Goal: Task Accomplishment & Management: Use online tool/utility

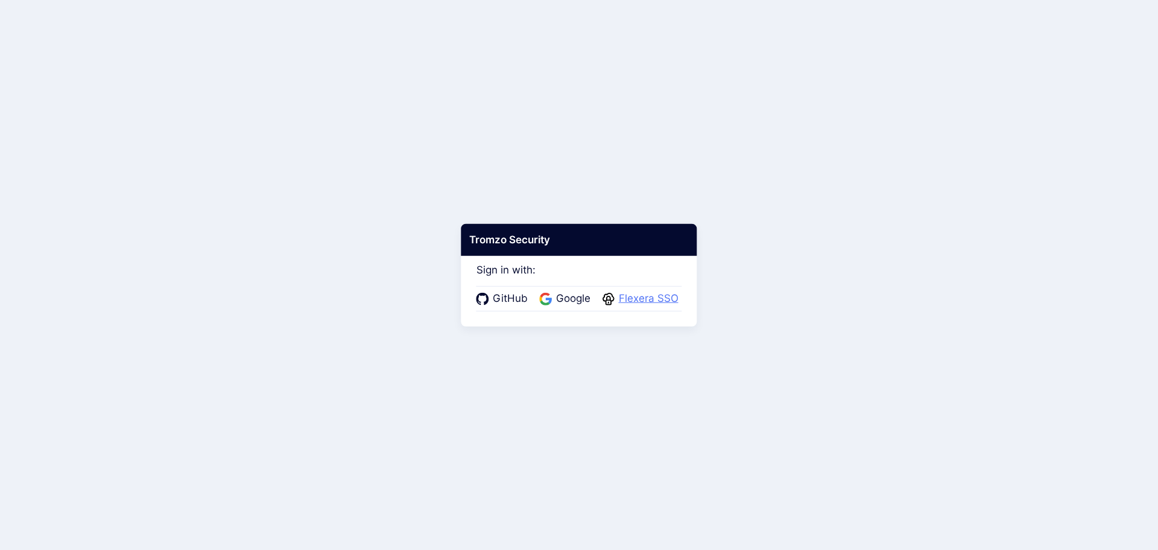
click at [663, 293] on span "Flexera SSO" at bounding box center [648, 299] width 67 height 16
click at [643, 294] on span "Flexera SSO" at bounding box center [648, 299] width 67 height 16
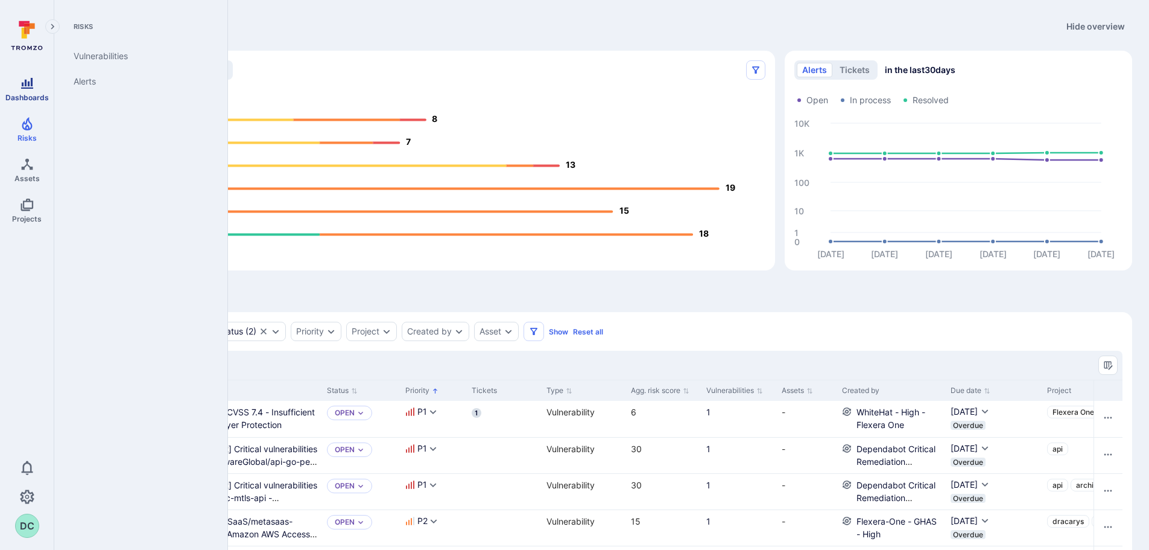
click at [31, 86] on icon "Dashboards" at bounding box center [27, 83] width 12 height 11
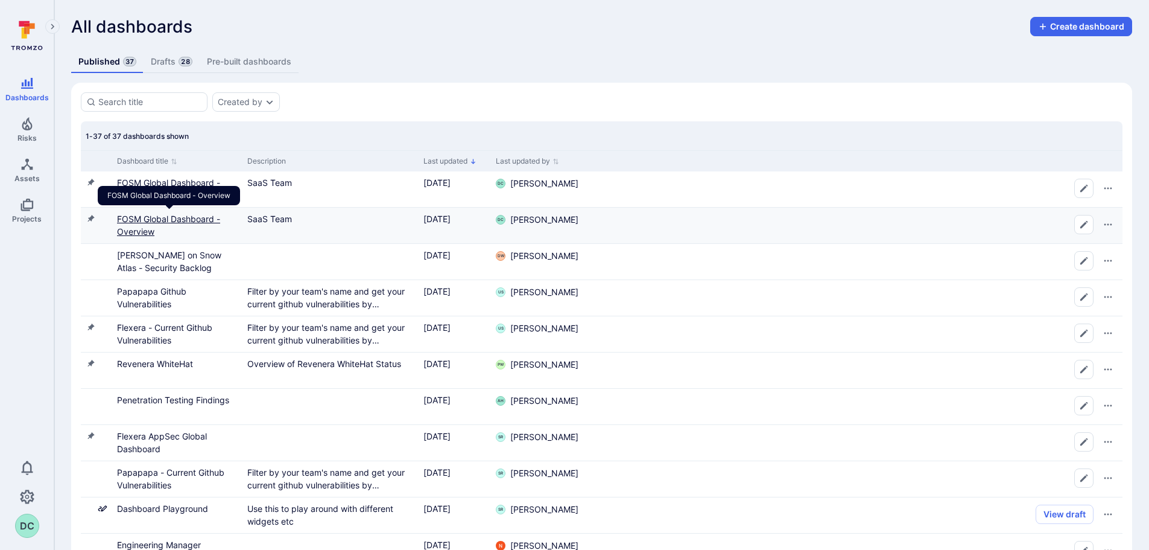
click at [134, 230] on link "FOSM Global Dashboard - Overview" at bounding box center [168, 225] width 103 height 23
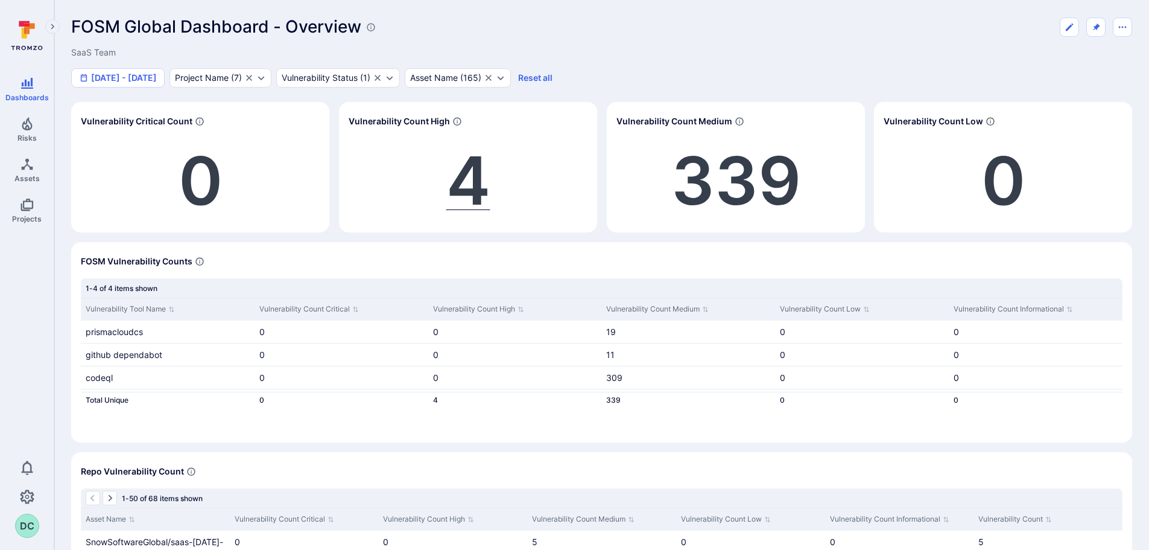
click at [478, 185] on span "4" at bounding box center [468, 180] width 44 height 81
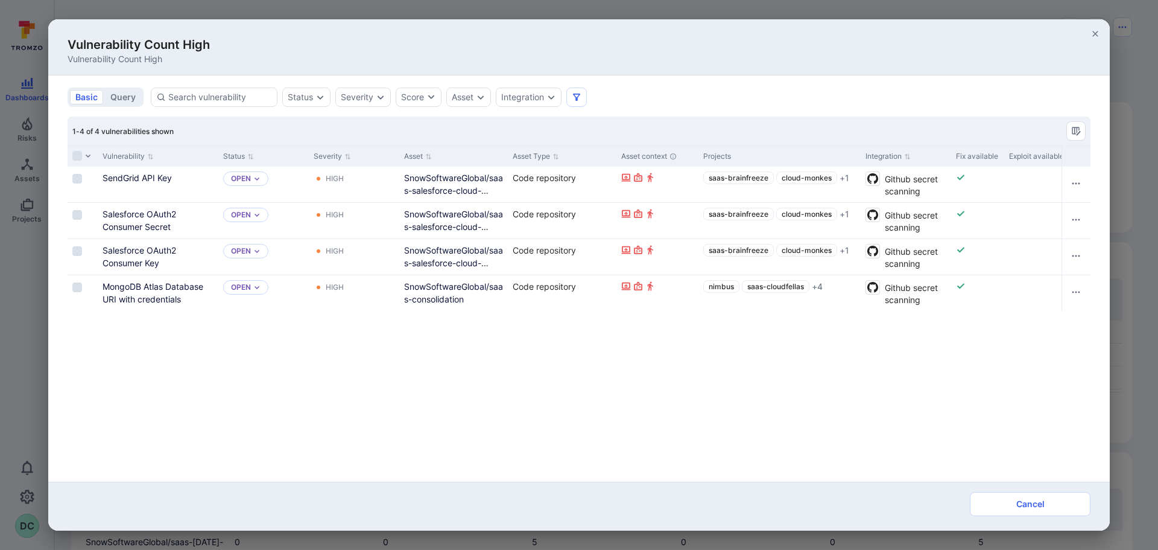
drag, startPoint x: 1096, startPoint y: 32, endPoint x: 798, endPoint y: 86, distance: 303.0
click at [1097, 32] on icon "button" at bounding box center [1096, 34] width 10 height 10
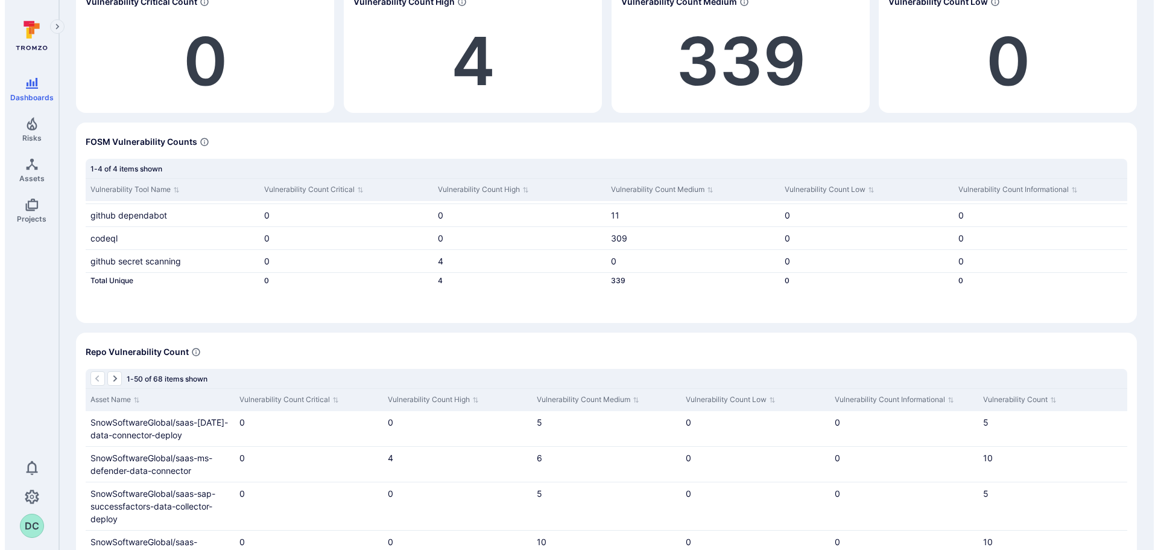
scroll to position [121, 0]
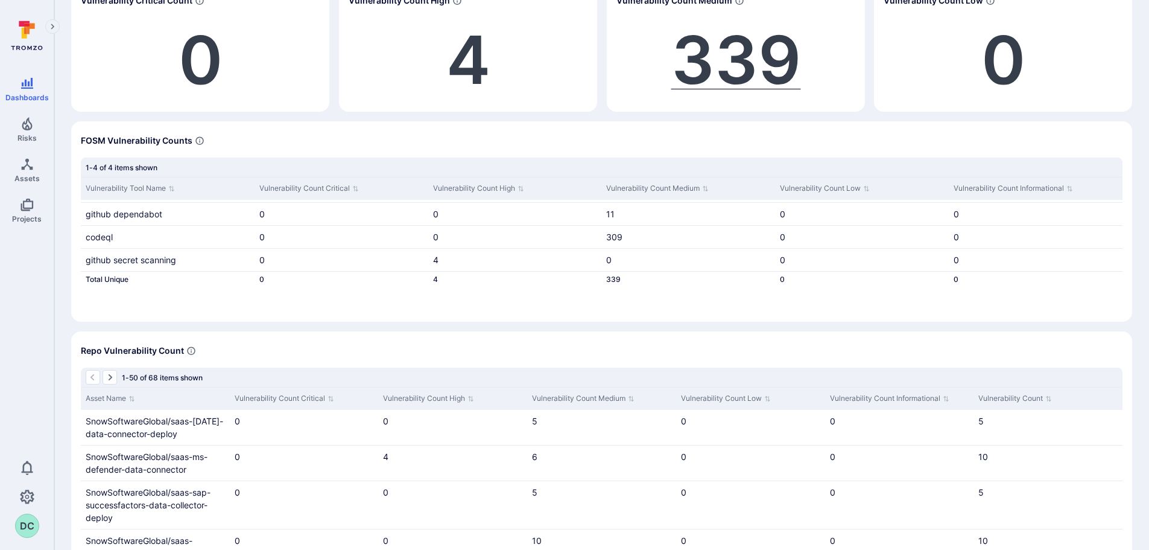
click at [690, 70] on span "339" at bounding box center [737, 59] width 130 height 81
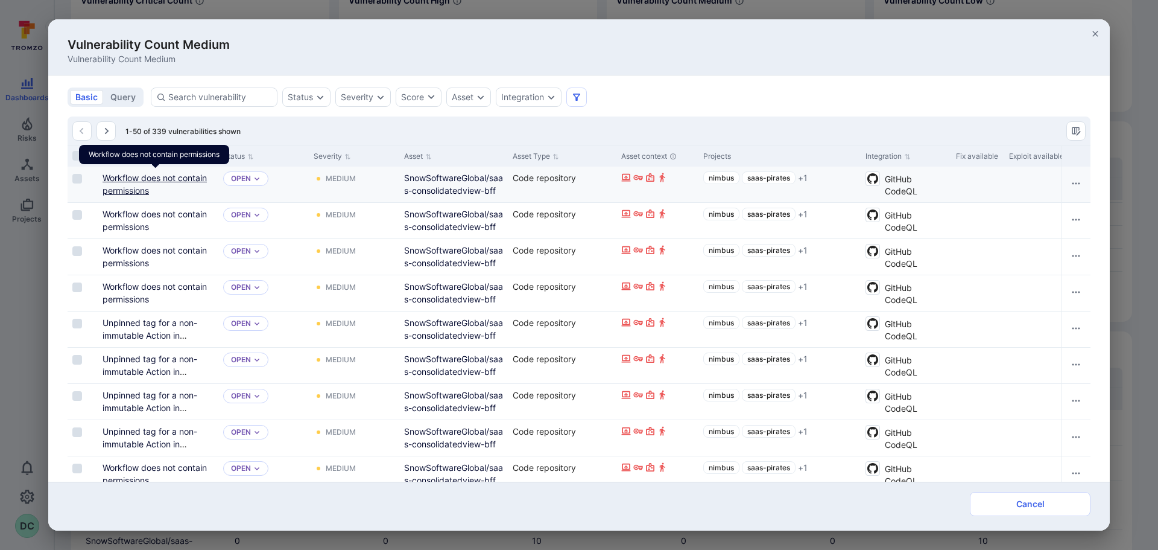
click at [132, 190] on link "Workflow does not contain permissions" at bounding box center [155, 184] width 104 height 23
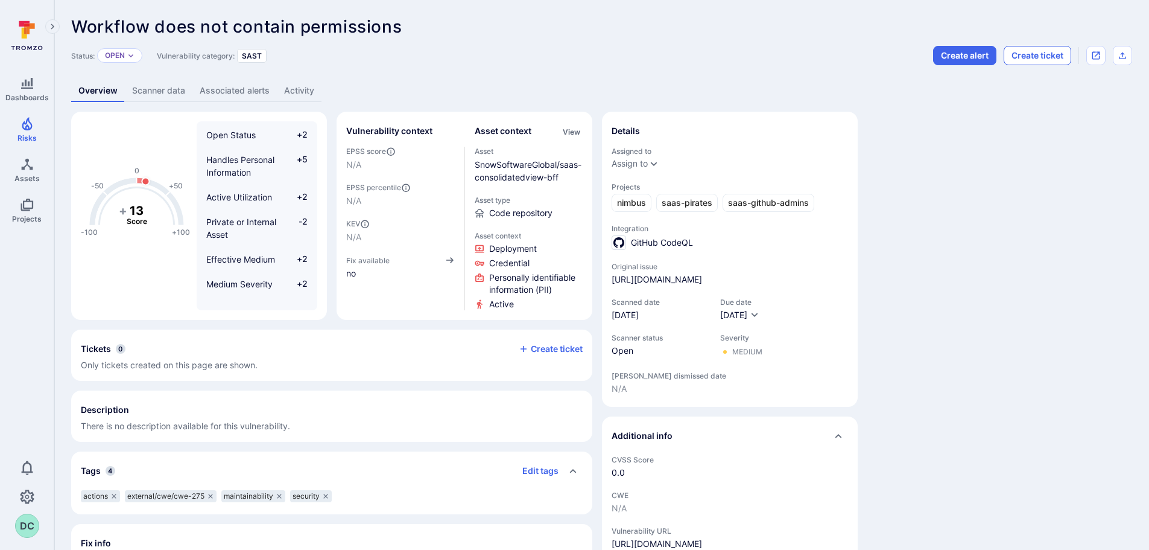
click at [1044, 53] on button "Create ticket" at bounding box center [1038, 55] width 68 height 19
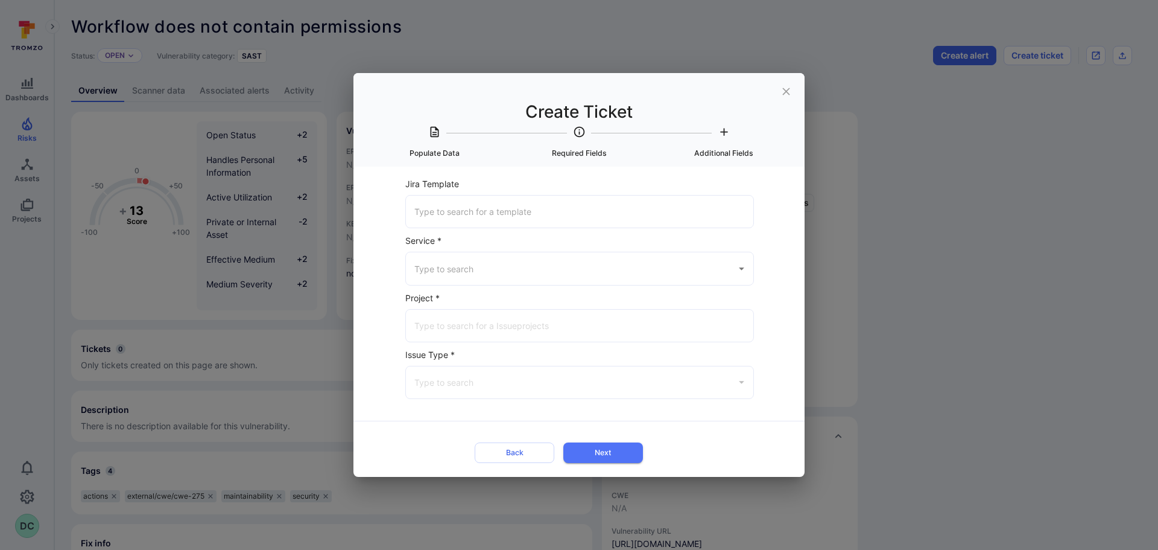
click at [500, 203] on input "Jira Template" at bounding box center [580, 211] width 337 height 21
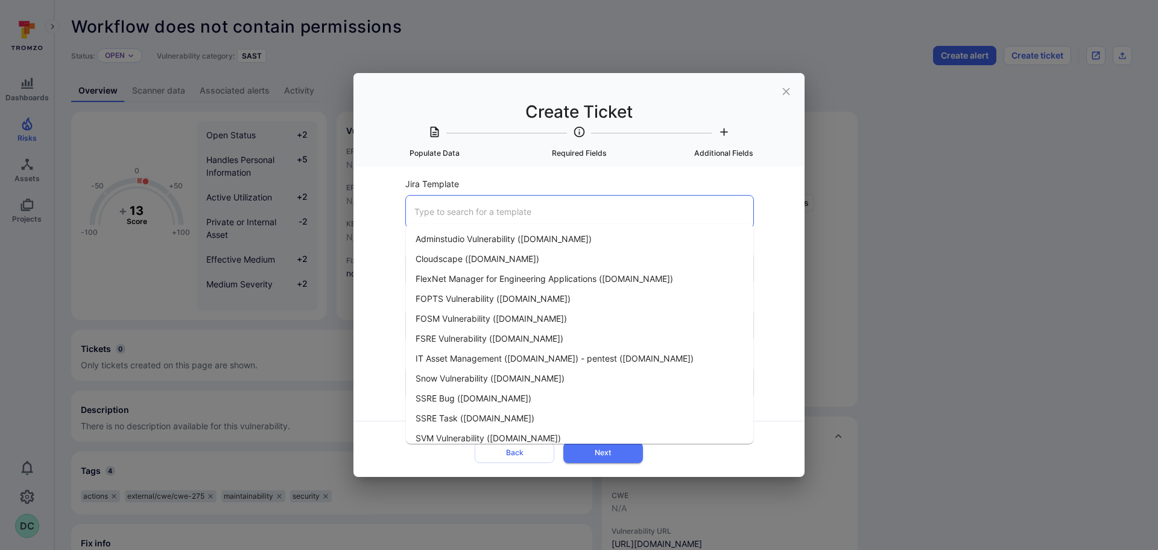
drag, startPoint x: 494, startPoint y: 332, endPoint x: 495, endPoint y: 320, distance: 11.5
click at [495, 320] on ul "Adminstudio Vulnerability (flexera.atlassian.net) Cloudscape (flexera.atlassian…" at bounding box center [580, 334] width 348 height 220
click at [495, 320] on span "FOSM Vulnerability (flexera.atlassian.net)" at bounding box center [491, 318] width 151 height 13
type input "FOSM Vulnerability (flexera.atlassian.net)"
type input "Jira"
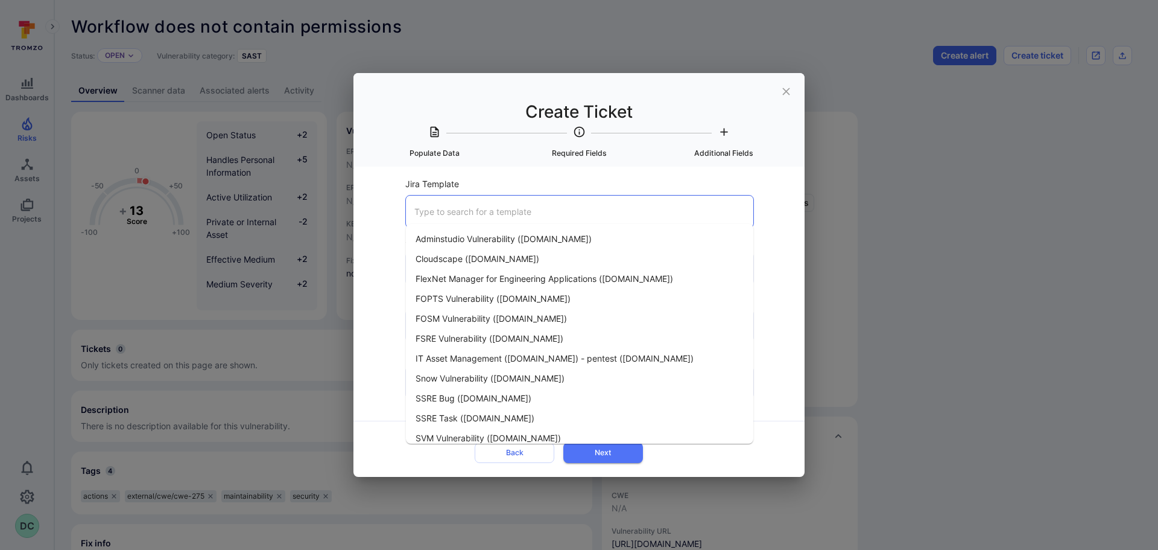
type input "SaaS Management (flexera.atlassian.net)"
type input "Bug"
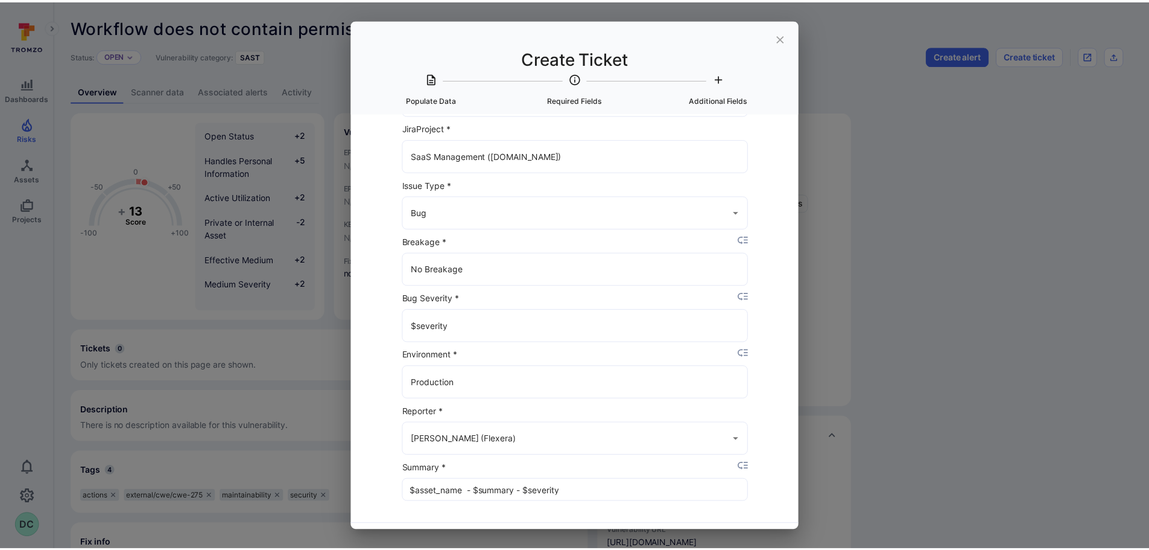
scroll to position [121, 0]
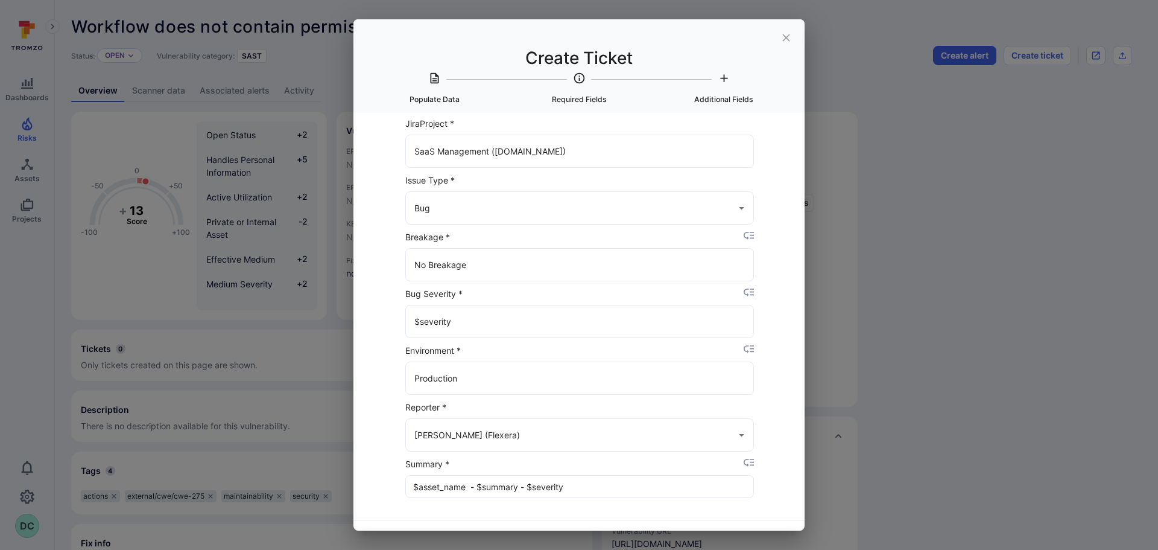
click at [792, 39] on icon "close" at bounding box center [786, 37] width 13 height 13
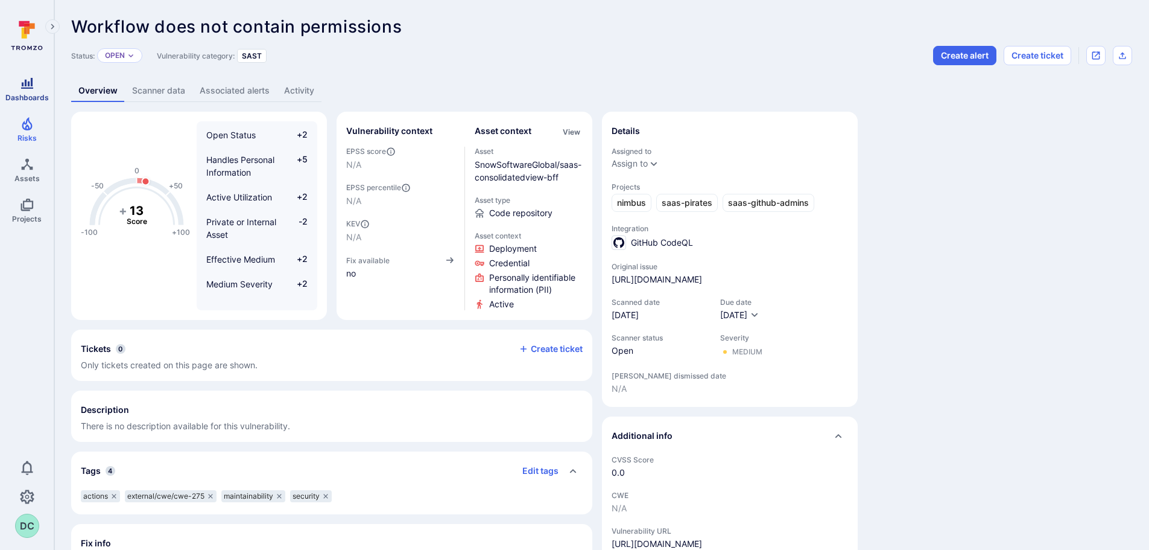
click at [43, 85] on link "Dashboards" at bounding box center [27, 89] width 54 height 36
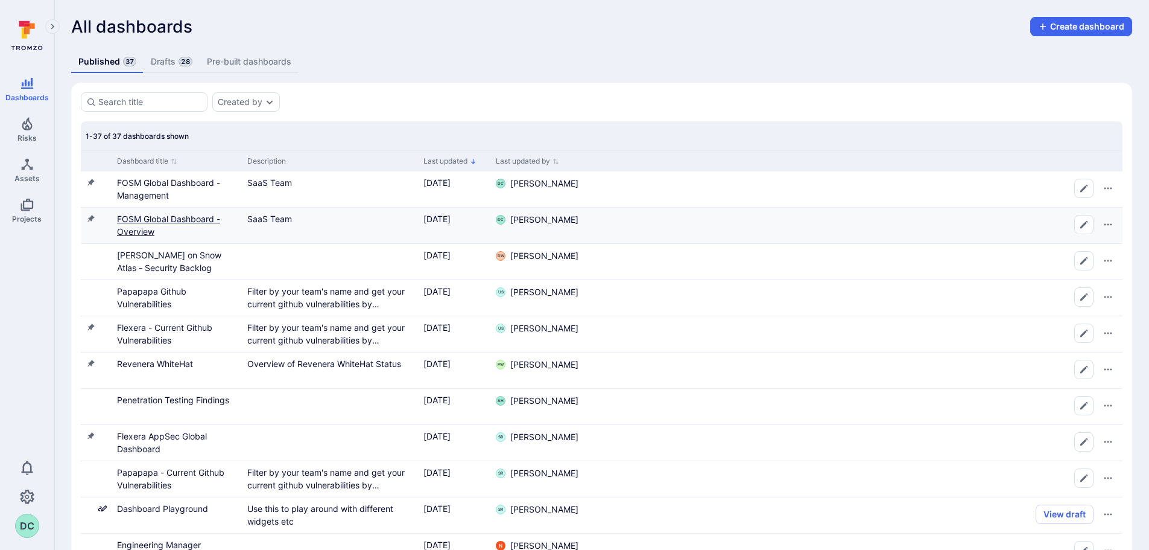
click at [163, 219] on link "FOSM Global Dashboard - Overview" at bounding box center [168, 225] width 103 height 23
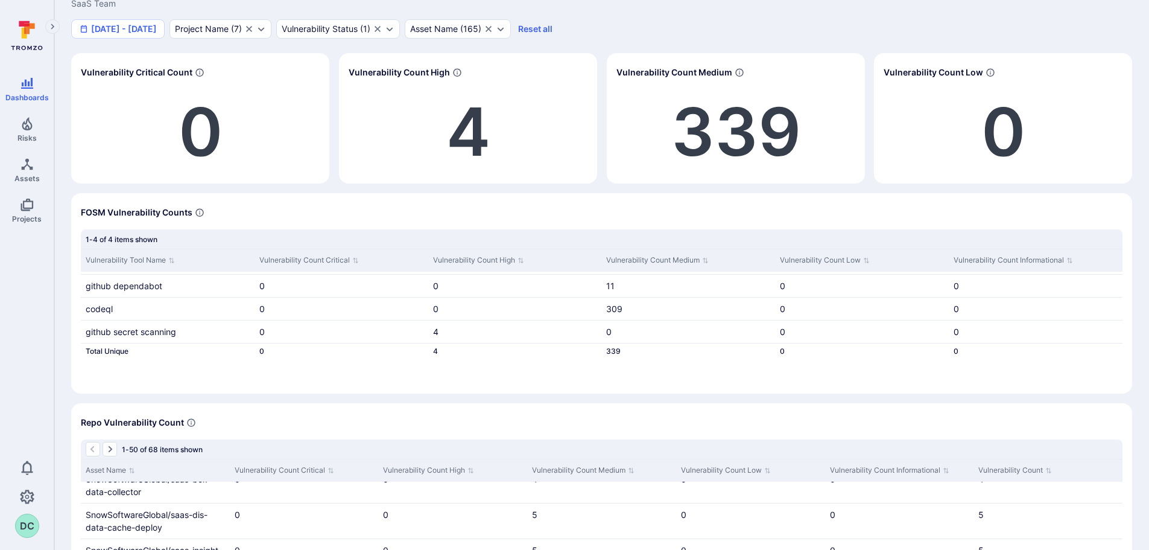
scroll to position [60, 0]
